Goal: Transaction & Acquisition: Purchase product/service

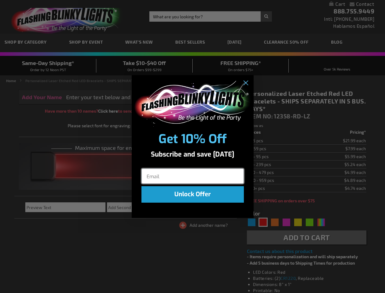
type input "5641"
